Goal: Navigation & Orientation: Find specific page/section

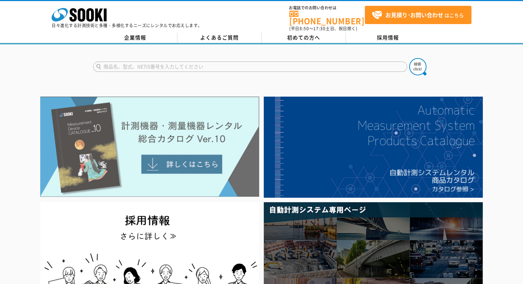
click at [170, 105] on img at bounding box center [149, 147] width 219 height 100
click at [218, 115] on img at bounding box center [149, 147] width 219 height 100
